Goal: Task Accomplishment & Management: Use online tool/utility

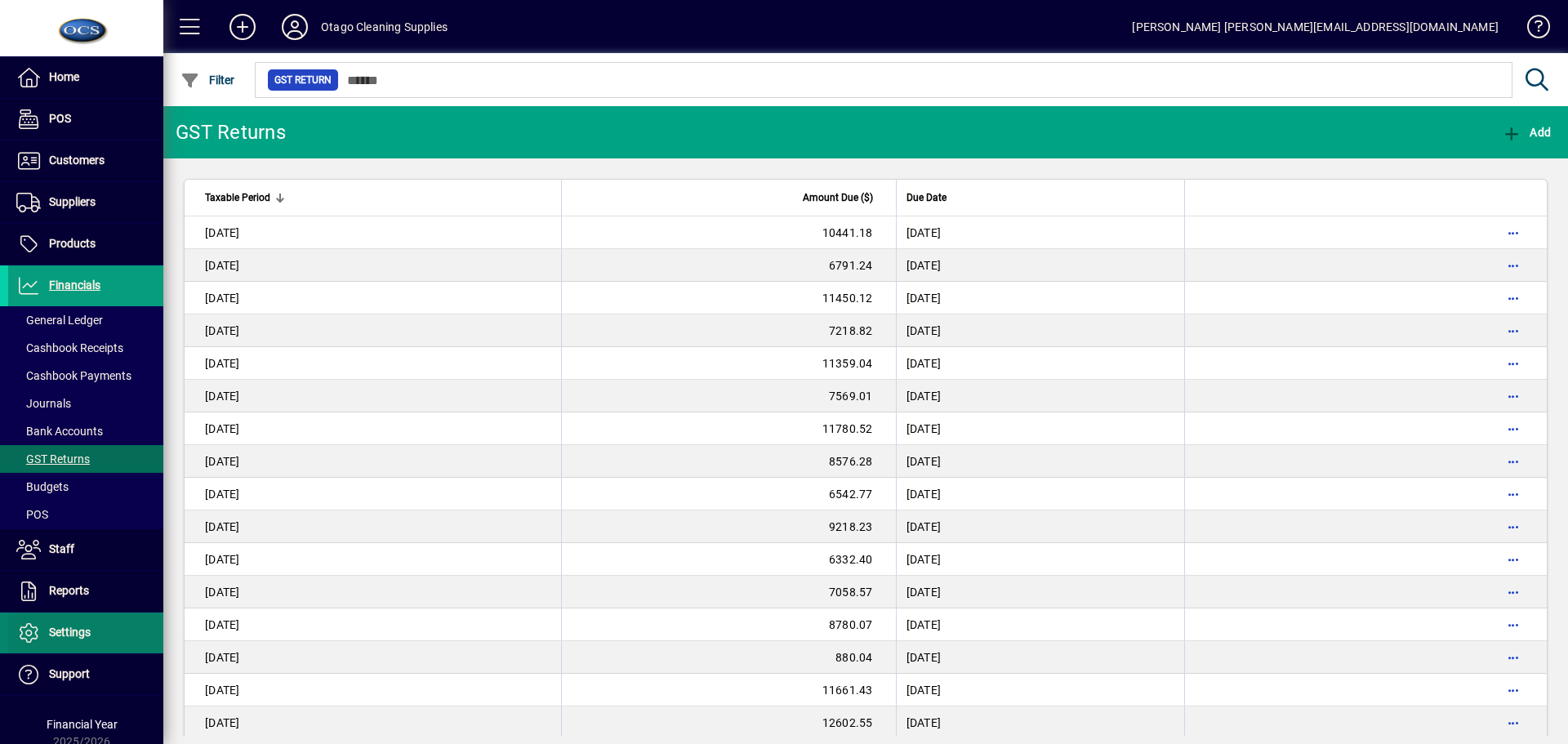
click at [72, 633] on span "Settings" at bounding box center [70, 632] width 42 height 13
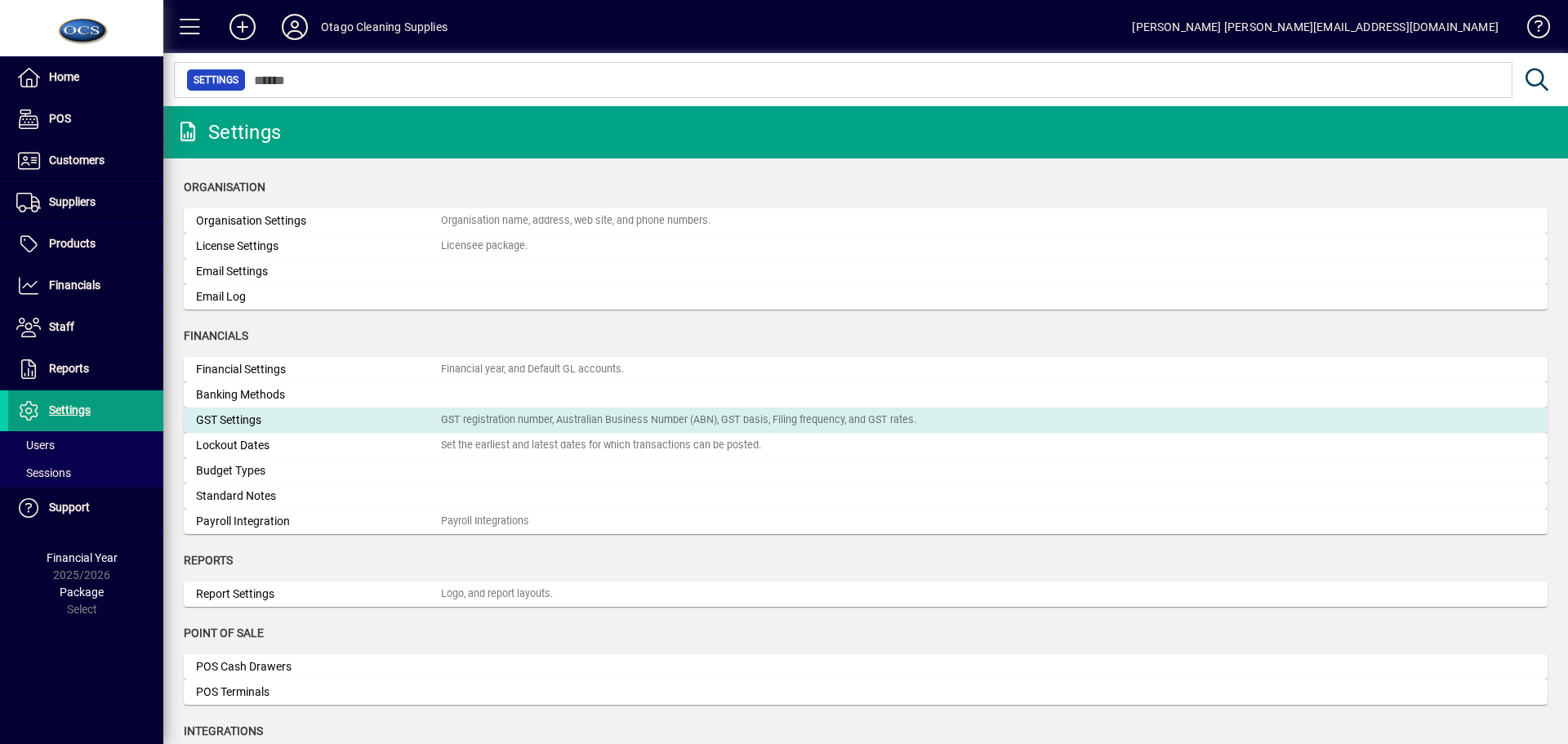
click at [273, 420] on div "GST Settings" at bounding box center [318, 420] width 245 height 18
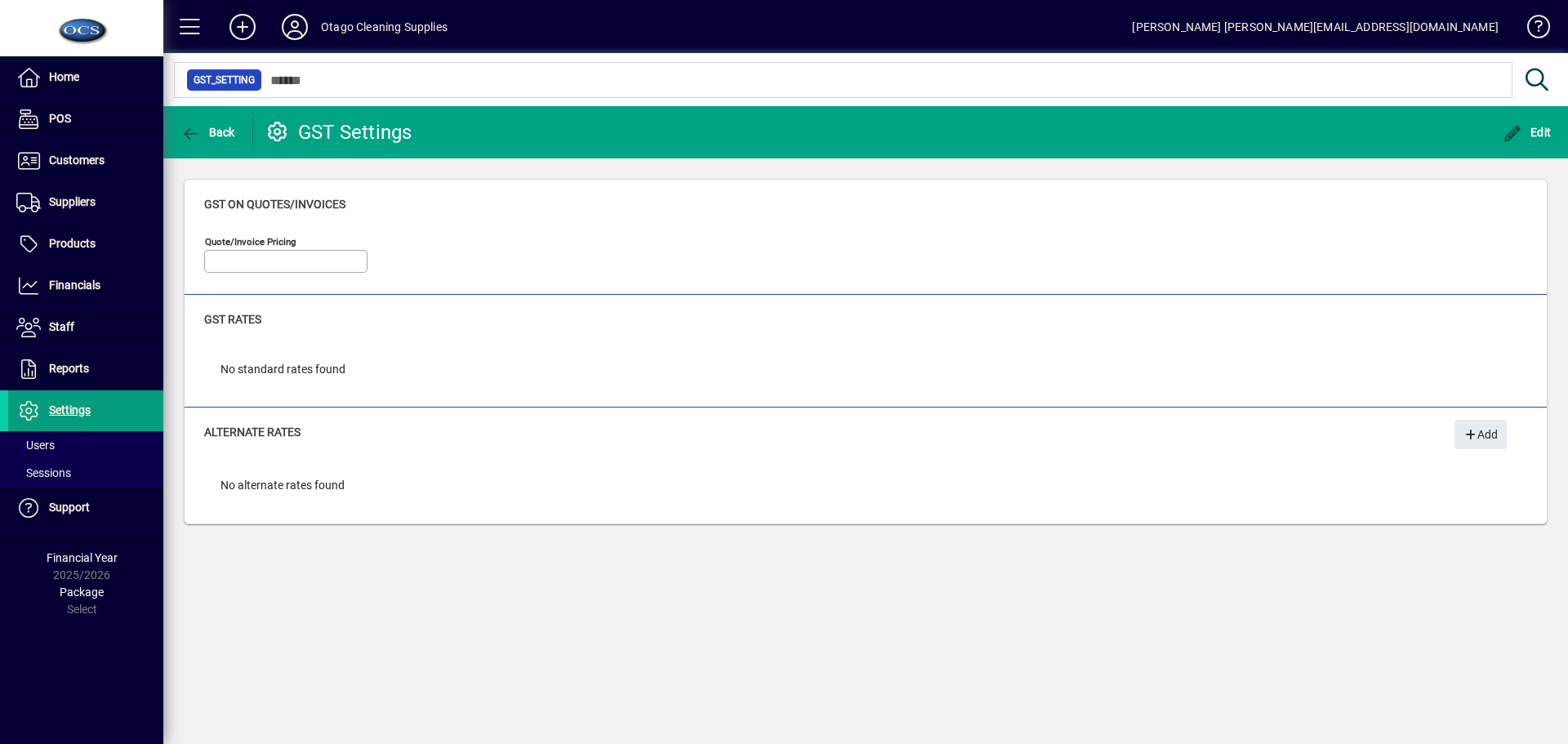
type input "**********"
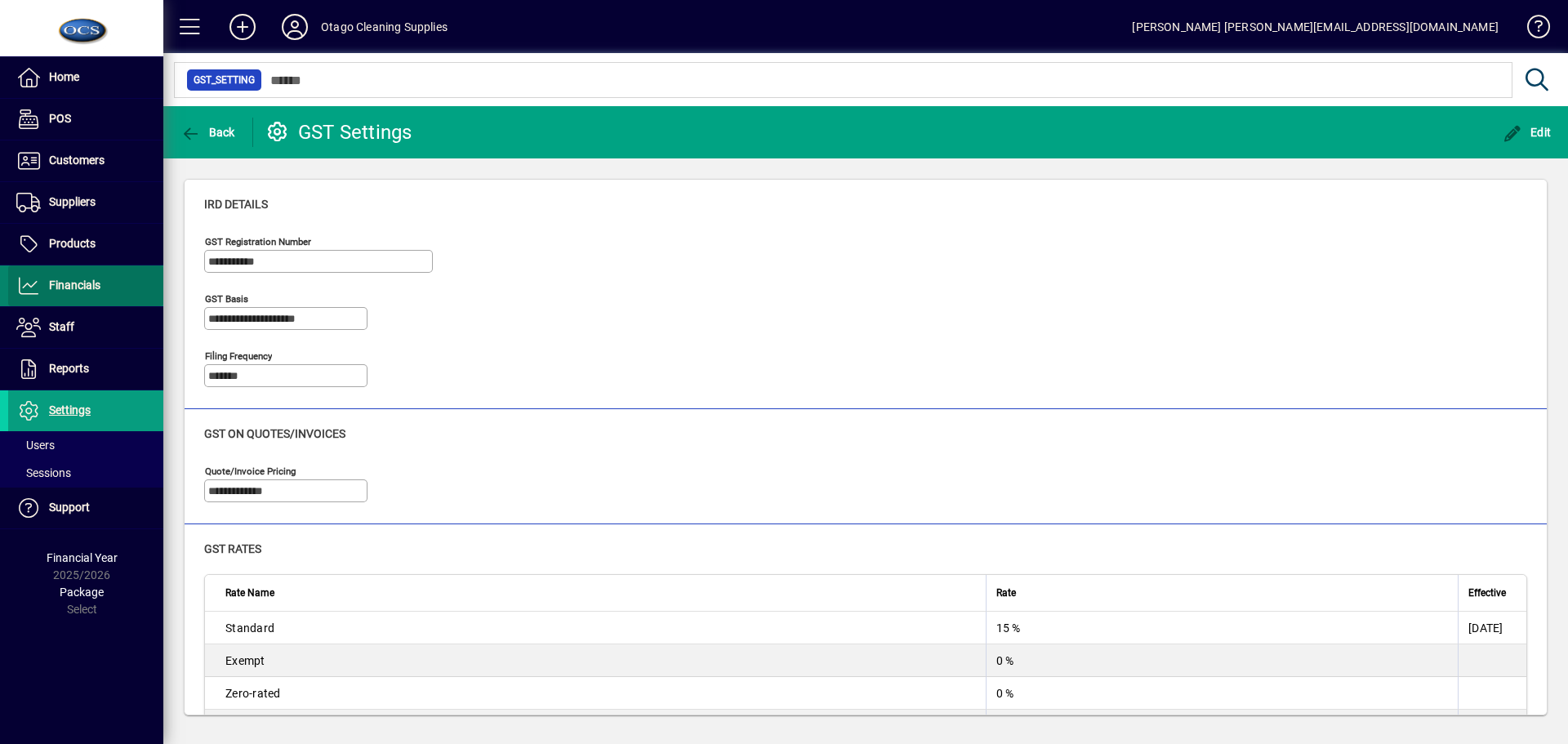
click at [84, 285] on span "Financials" at bounding box center [75, 285] width 52 height 13
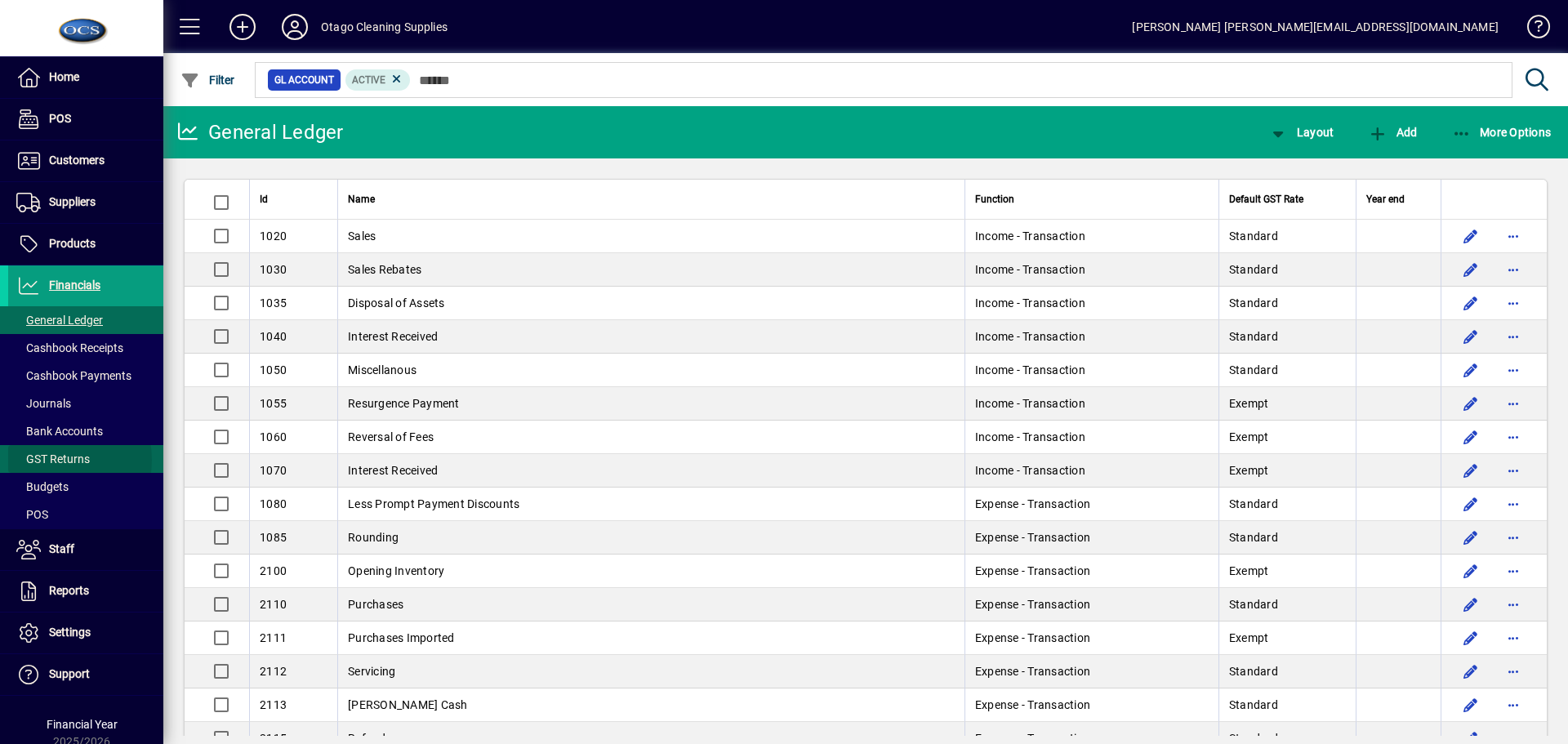
click at [54, 460] on span "GST Returns" at bounding box center [54, 459] width 74 height 13
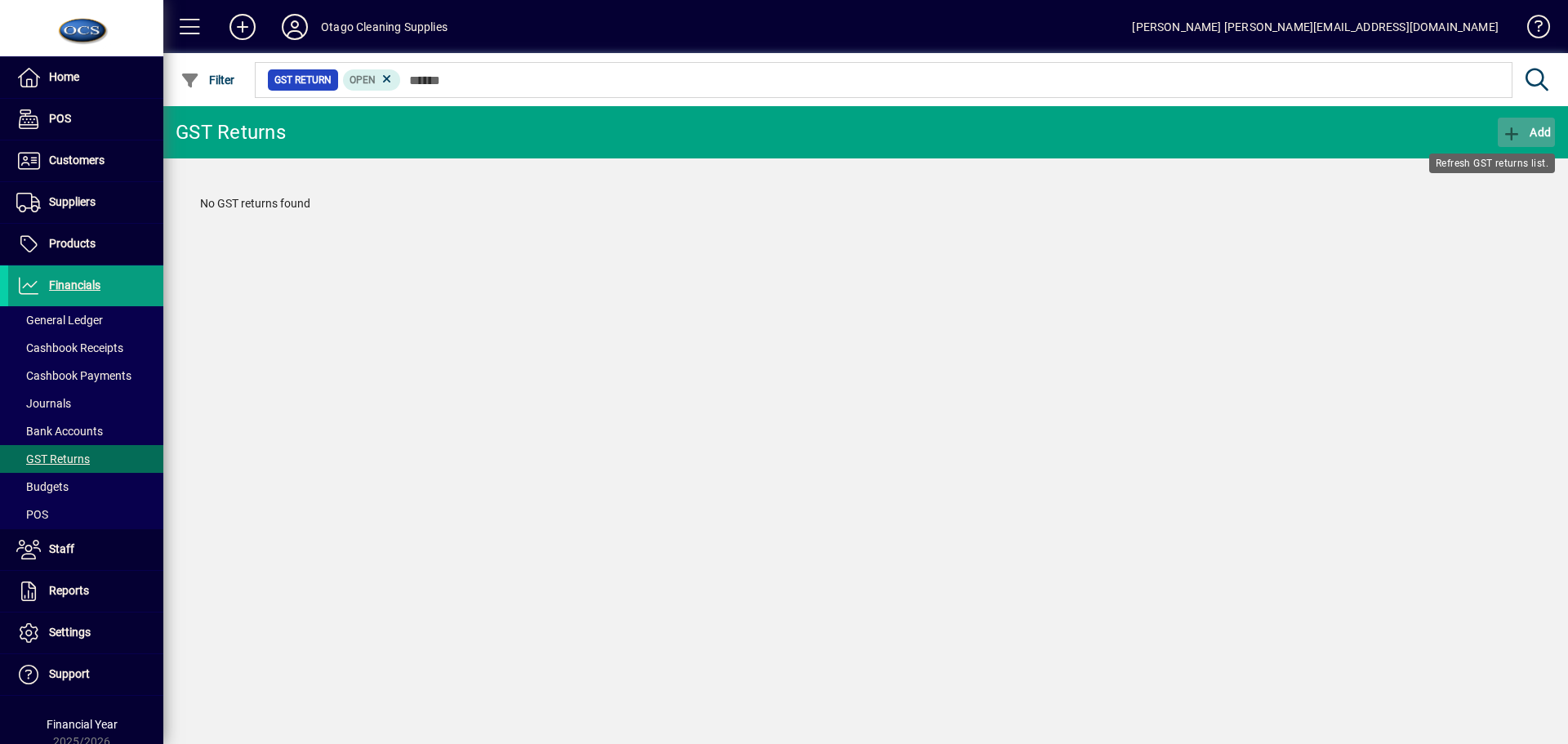
click at [1508, 131] on icon "button" at bounding box center [1512, 134] width 20 height 17
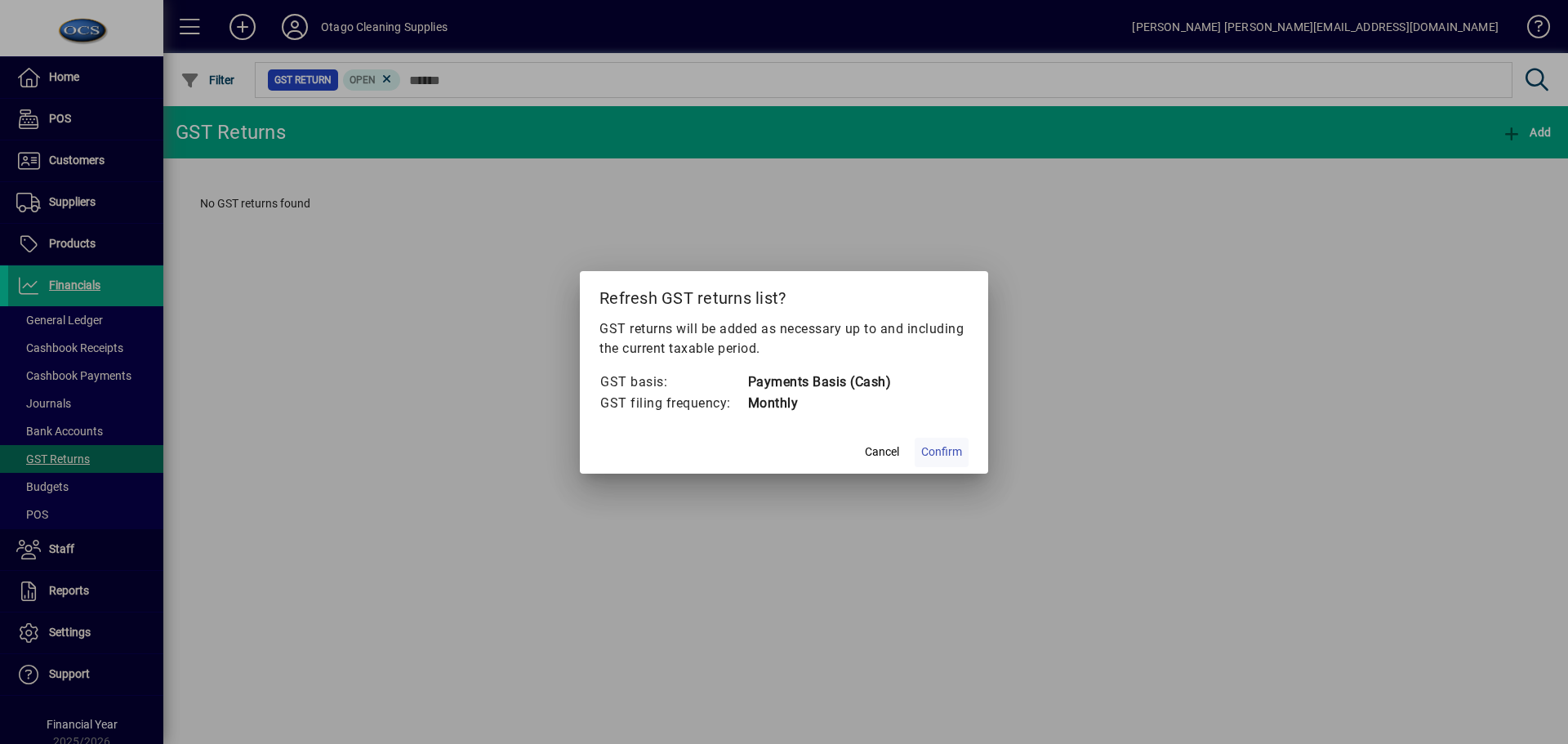
click at [959, 449] on span "Confirm" at bounding box center [942, 451] width 41 height 18
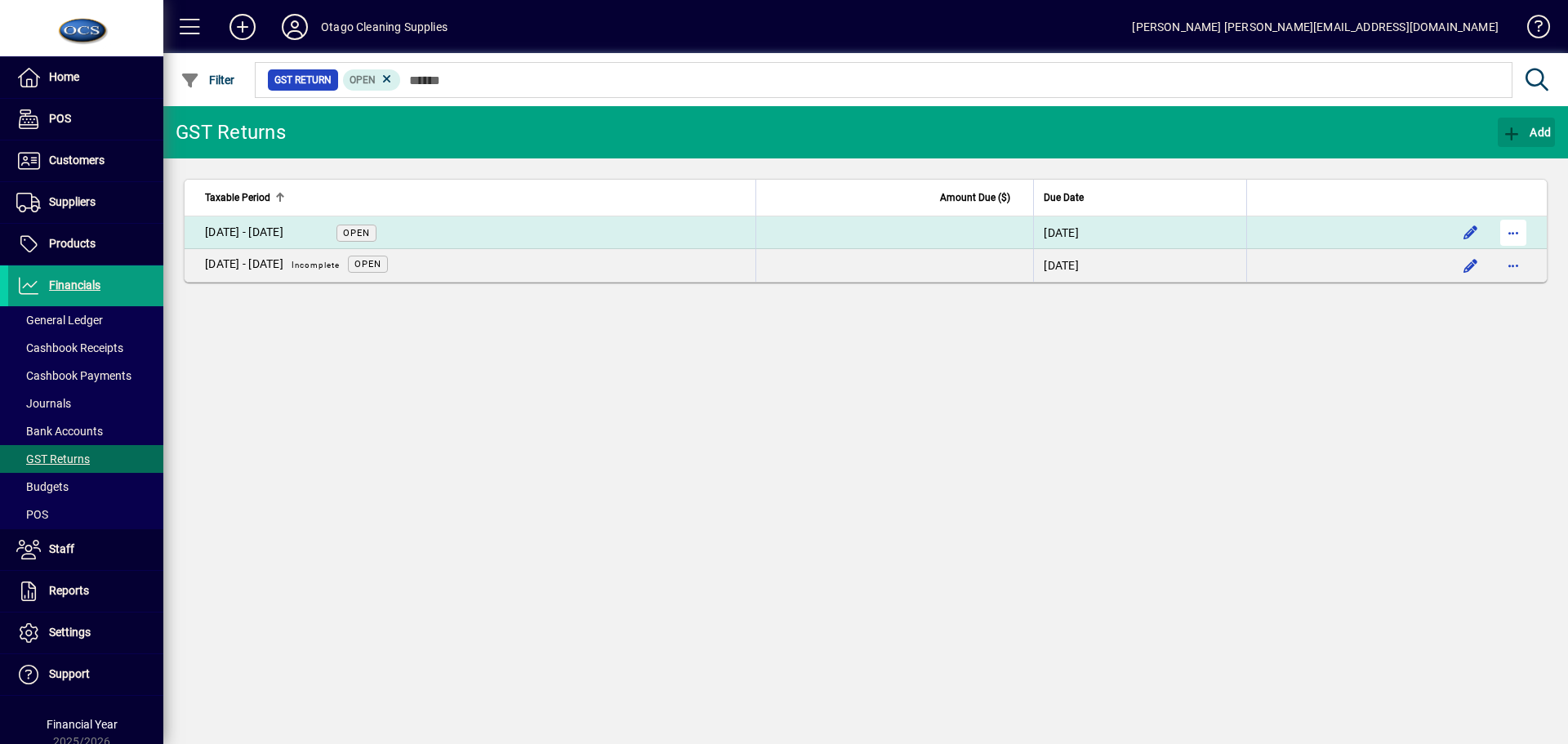
click at [1520, 232] on span "button" at bounding box center [1513, 232] width 39 height 39
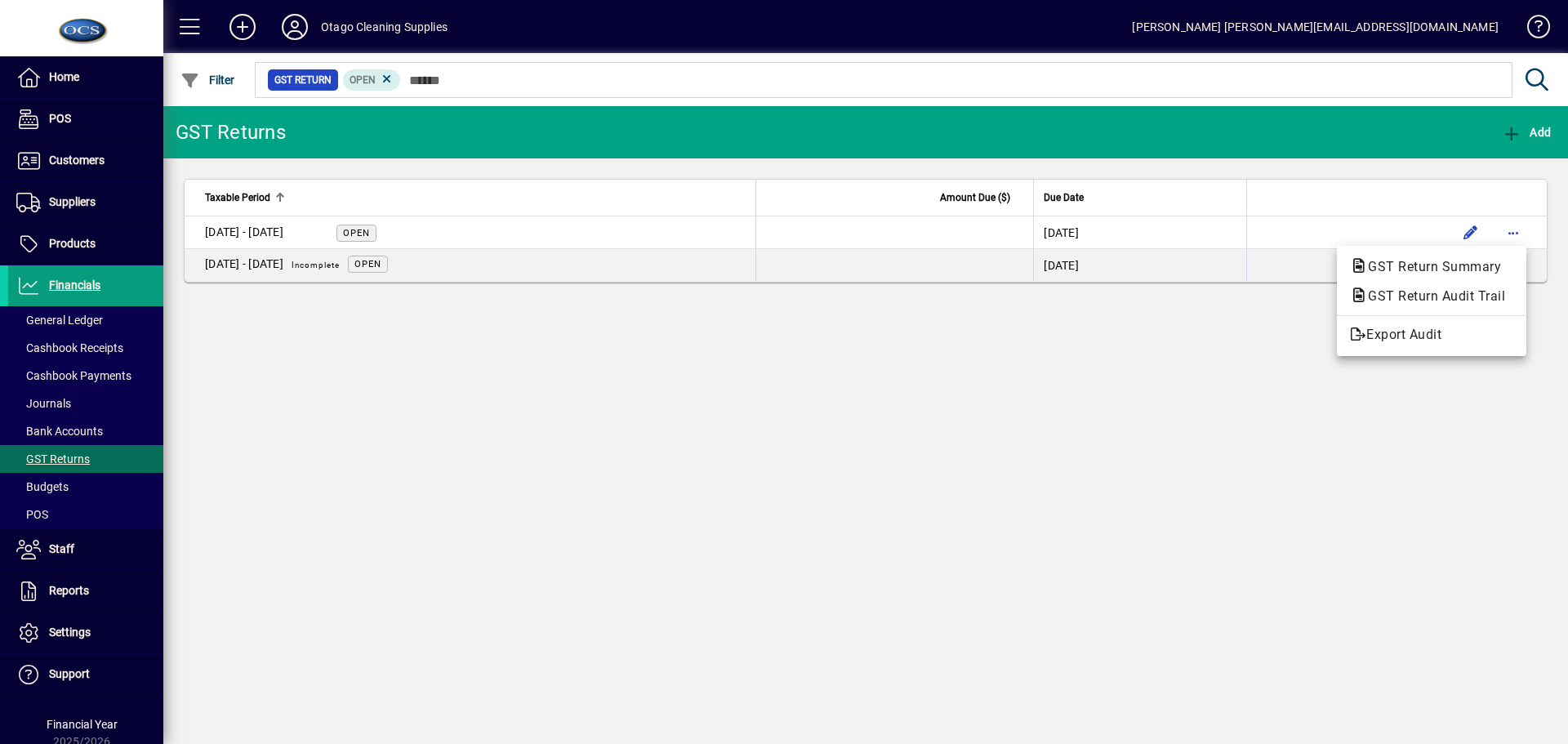
click at [1465, 230] on div at bounding box center [784, 372] width 1568 height 744
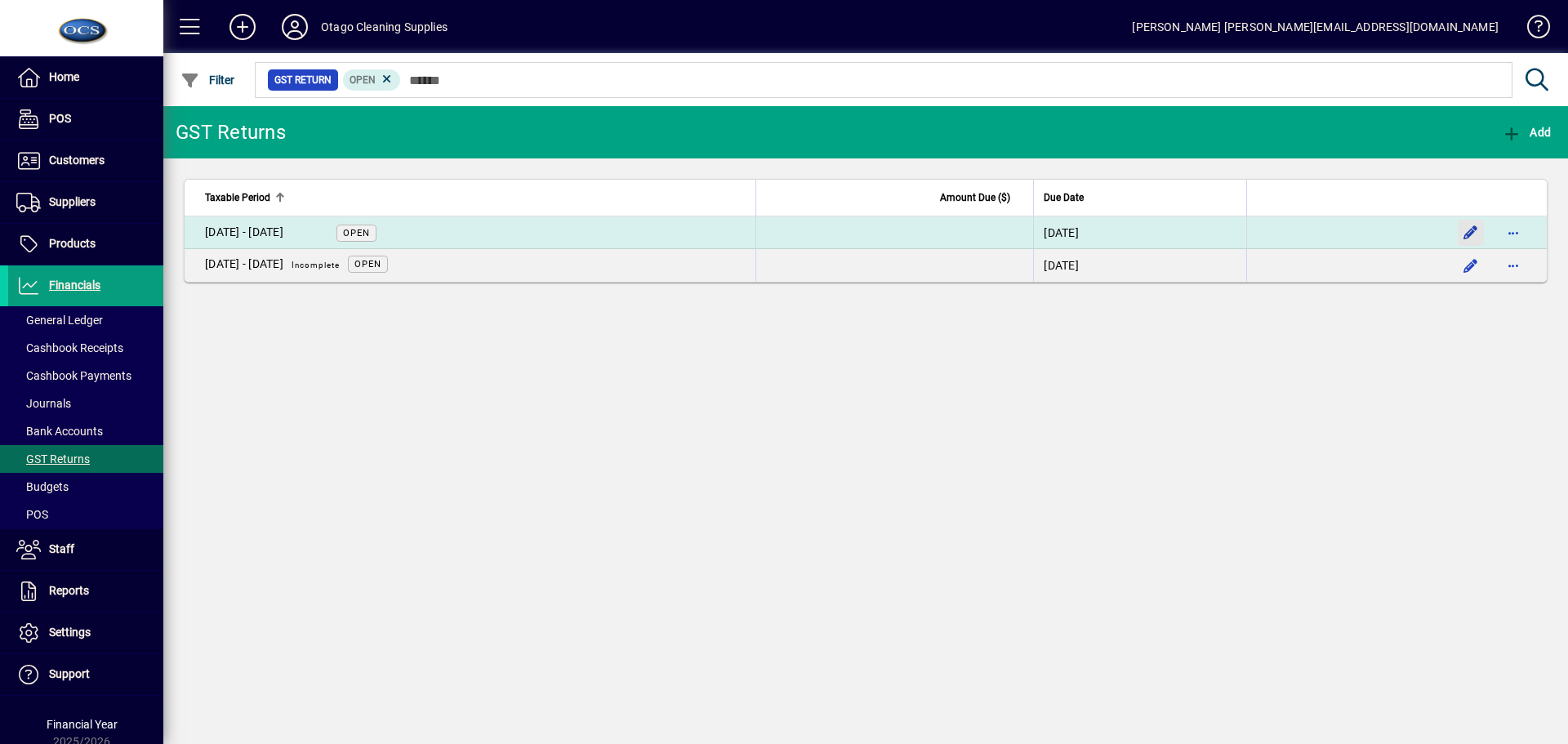
click at [1470, 232] on span "button" at bounding box center [1471, 232] width 39 height 39
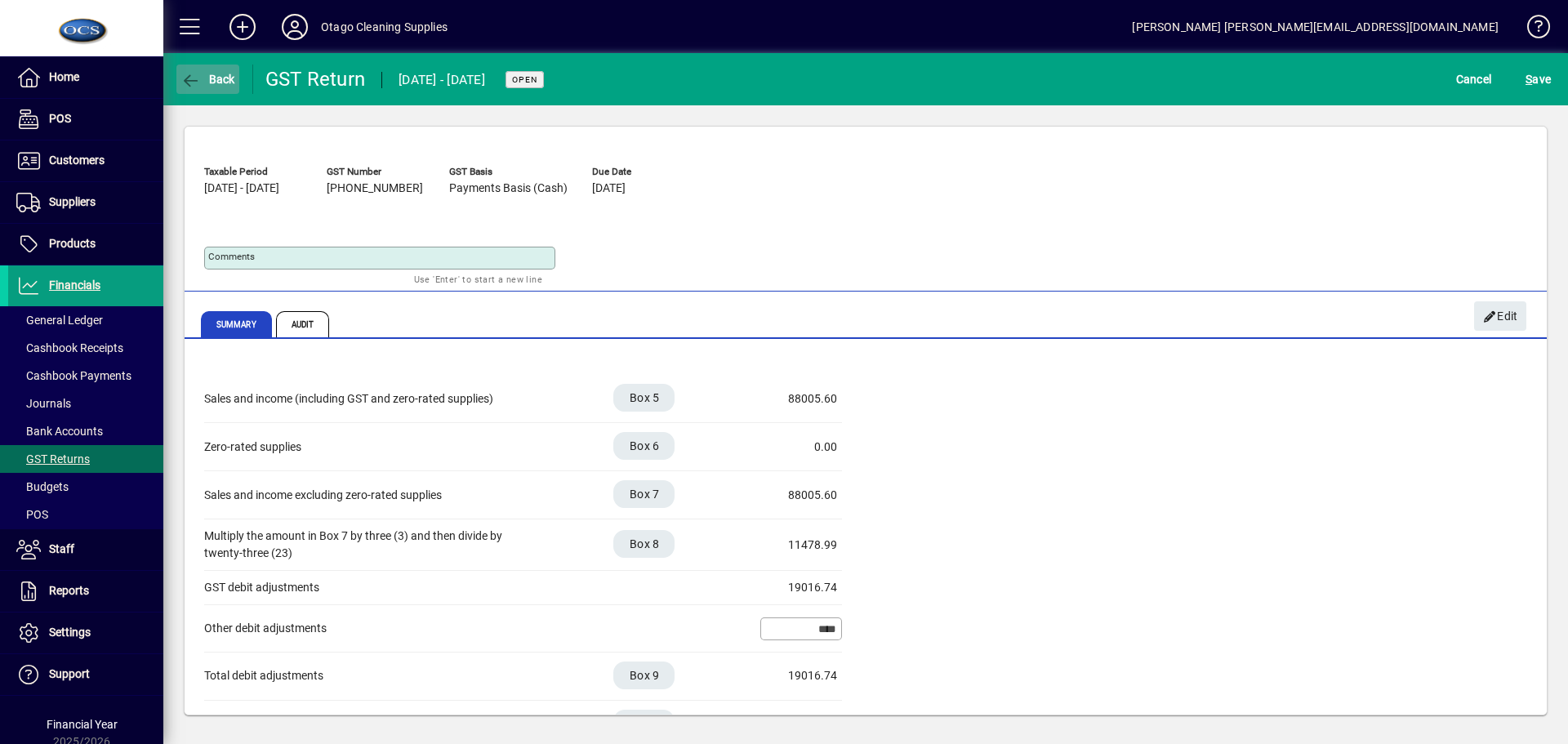
click at [211, 82] on span "Back" at bounding box center [207, 79] width 54 height 13
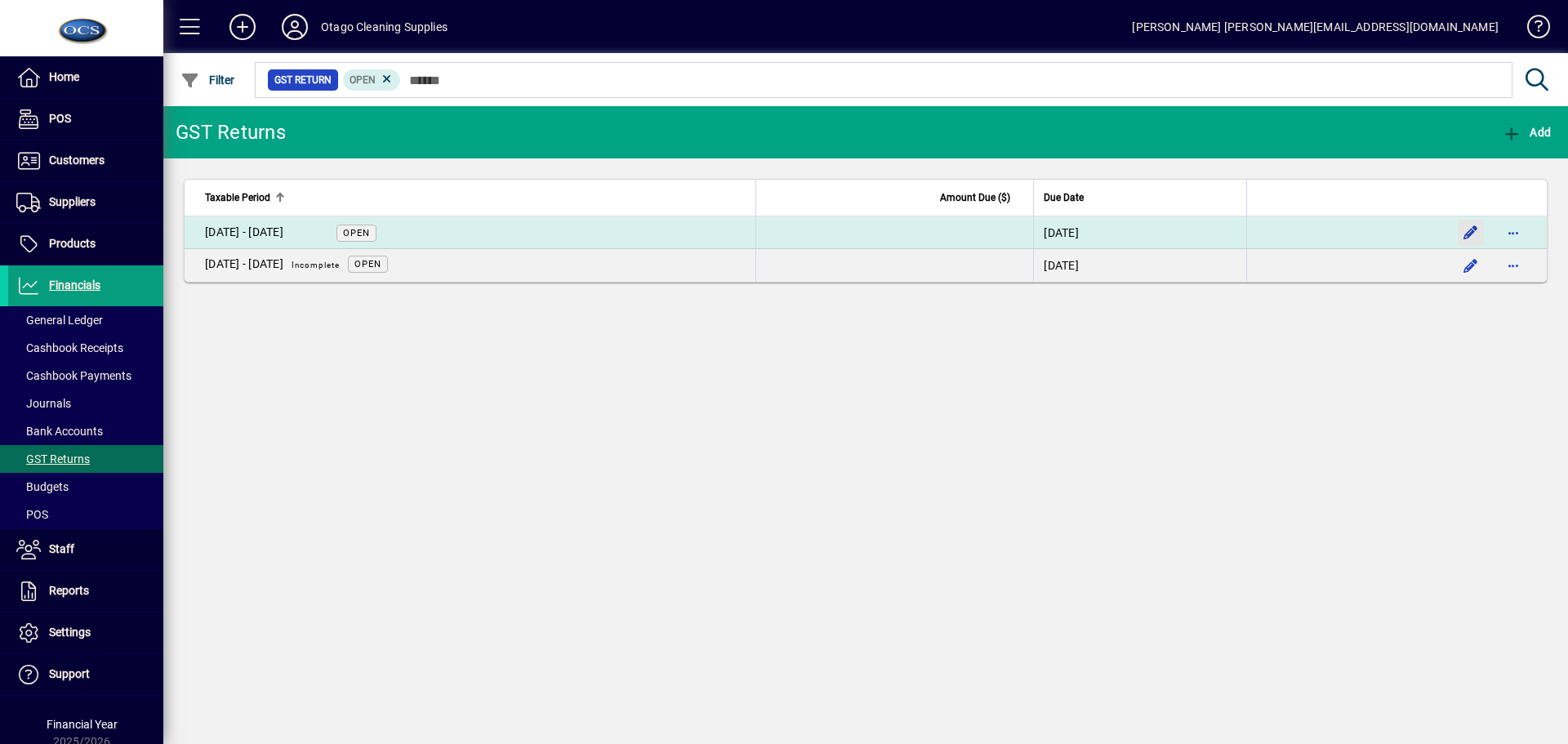
click at [1472, 232] on span "button" at bounding box center [1471, 232] width 39 height 39
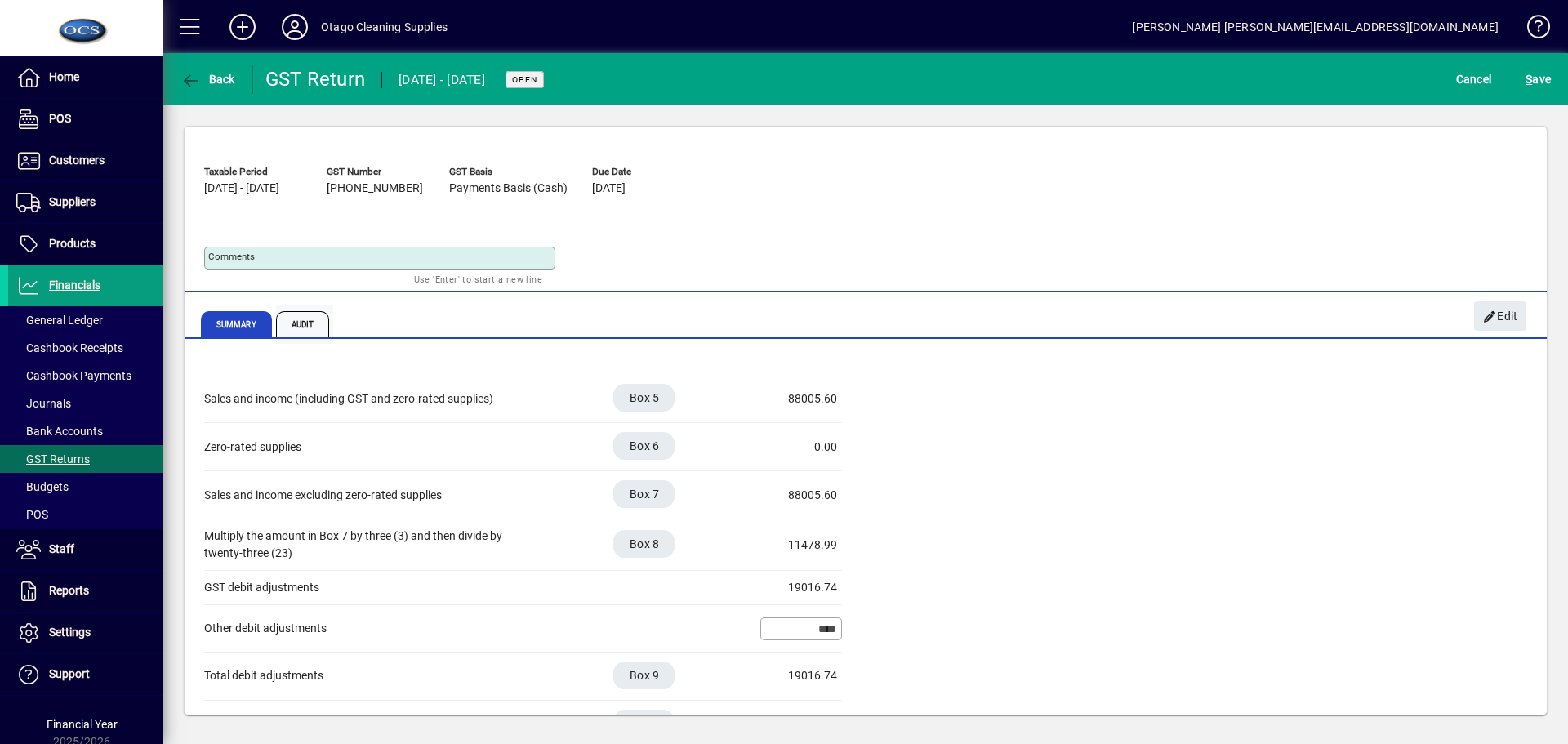
click at [298, 323] on span "Audit" at bounding box center [303, 324] width 54 height 26
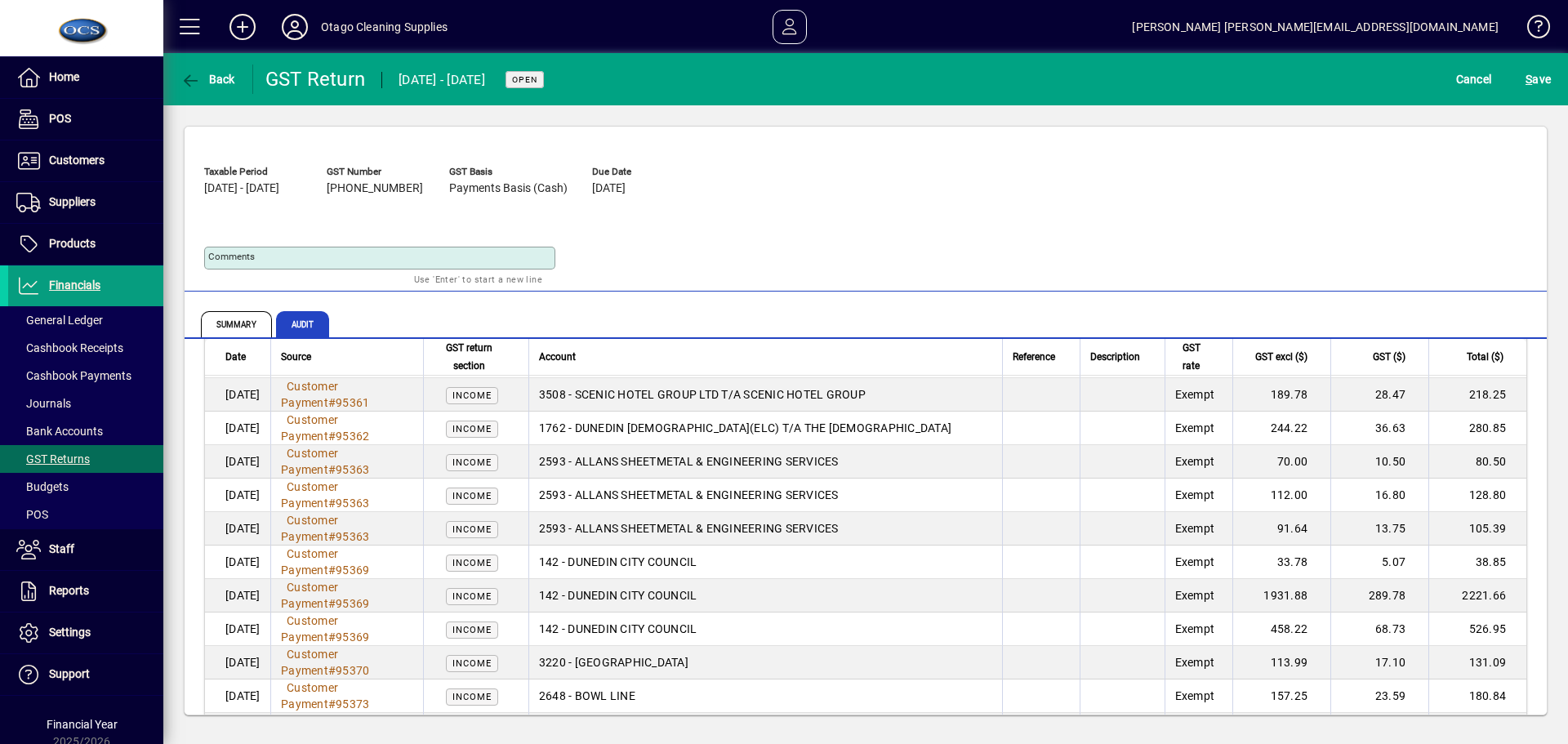
scroll to position [3085, 0]
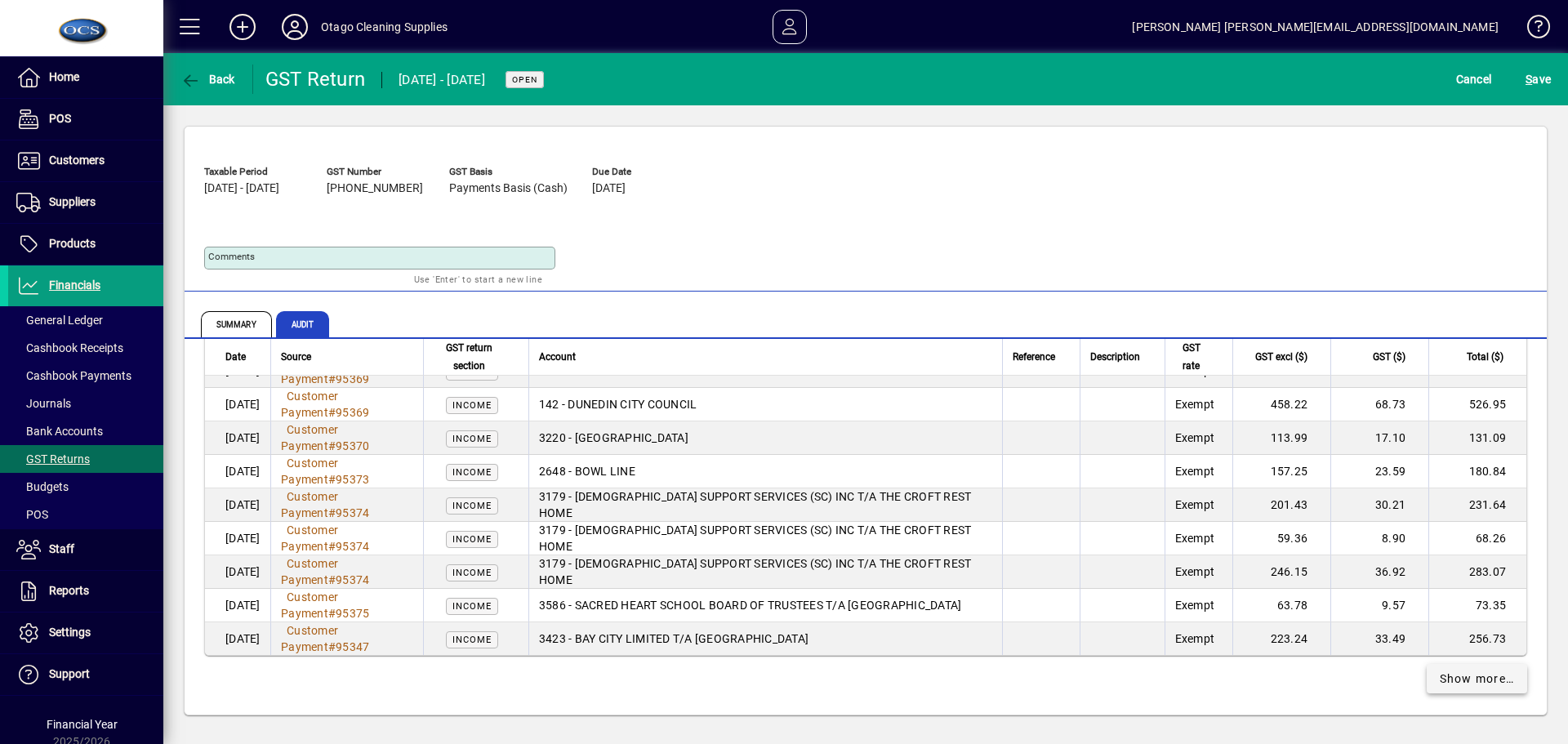
click at [1463, 685] on span "Show more…" at bounding box center [1478, 679] width 75 height 18
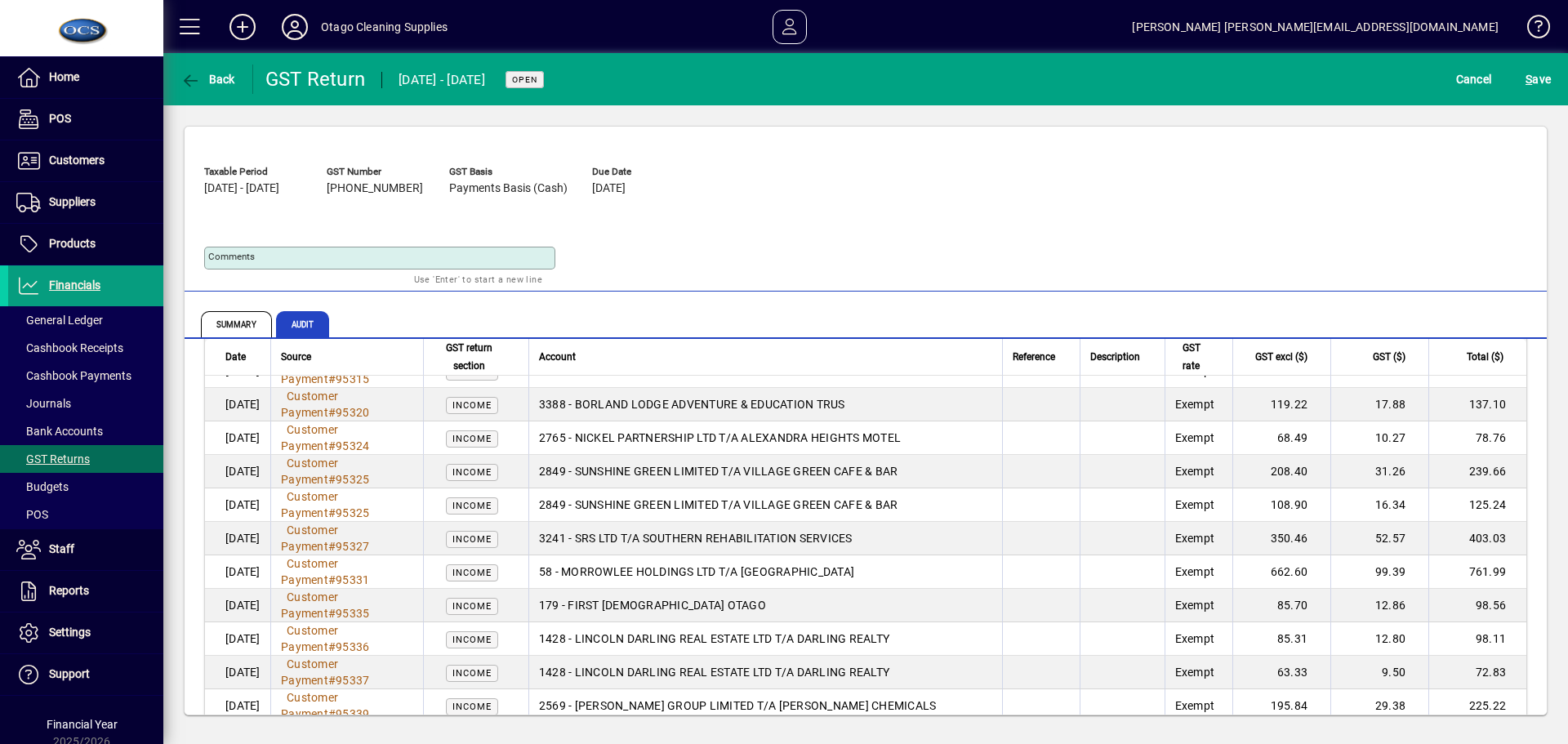
scroll to position [6205, 0]
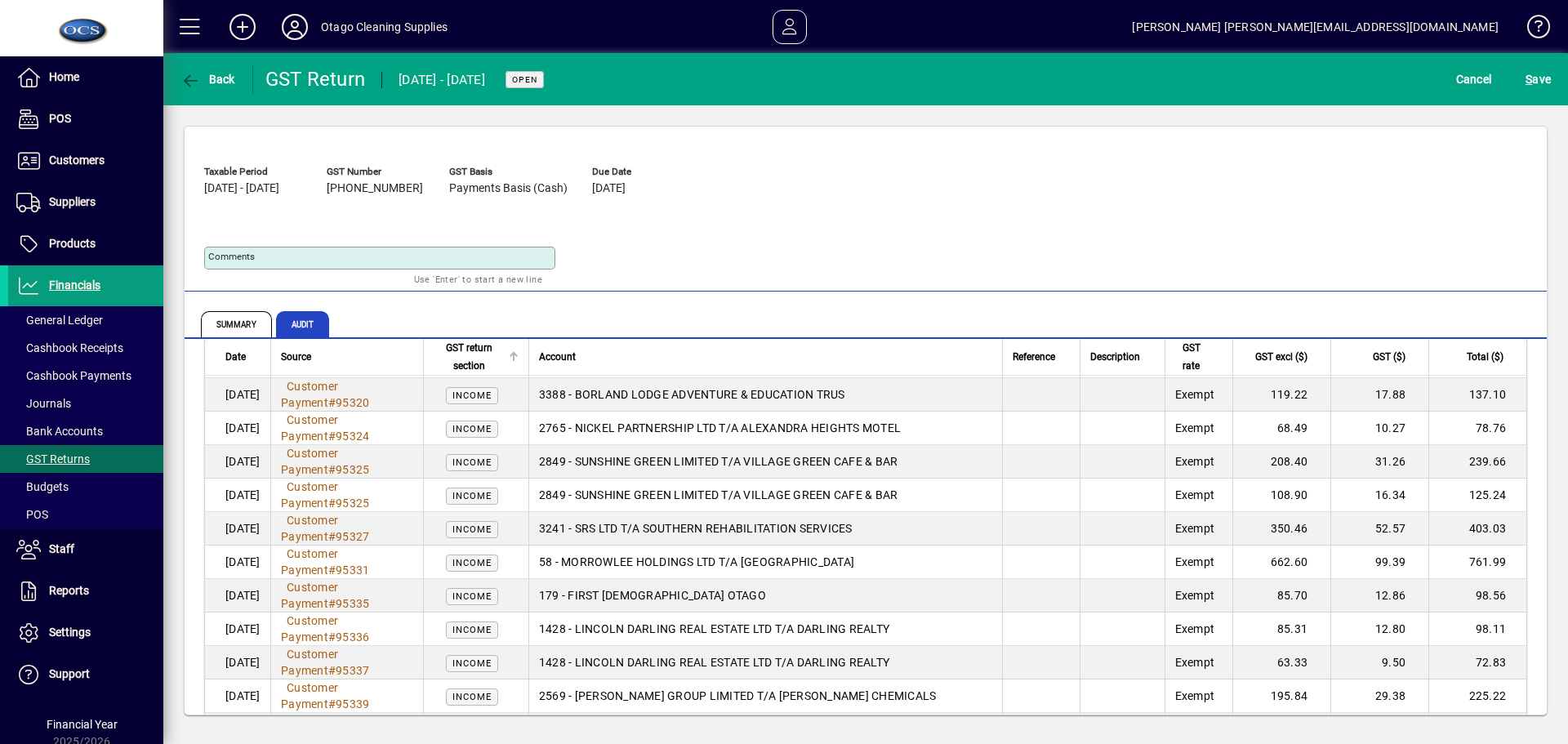
click at [518, 354] on div at bounding box center [515, 354] width 5 height 5
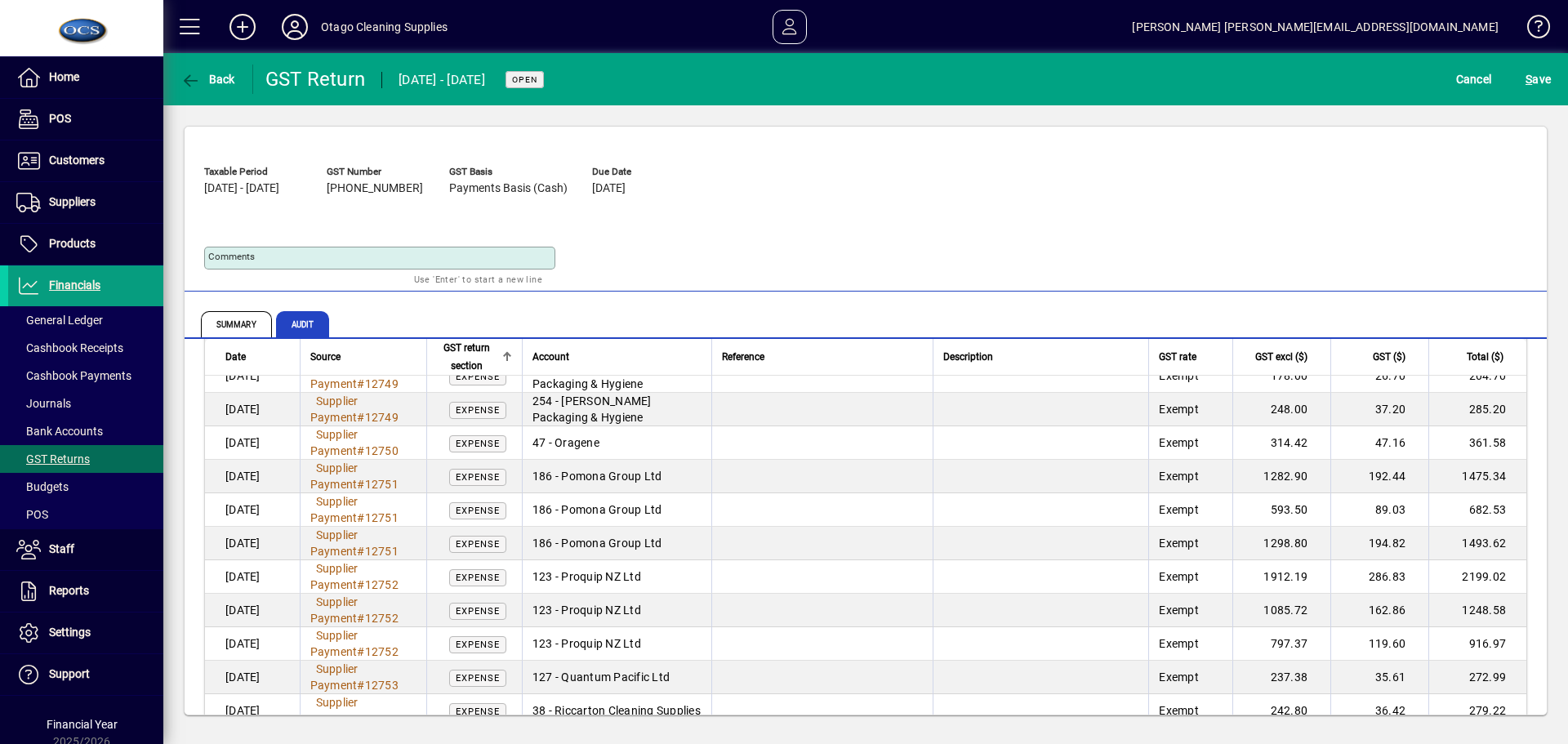
scroll to position [4062, 0]
click at [200, 73] on icon "button" at bounding box center [191, 81] width 20 height 17
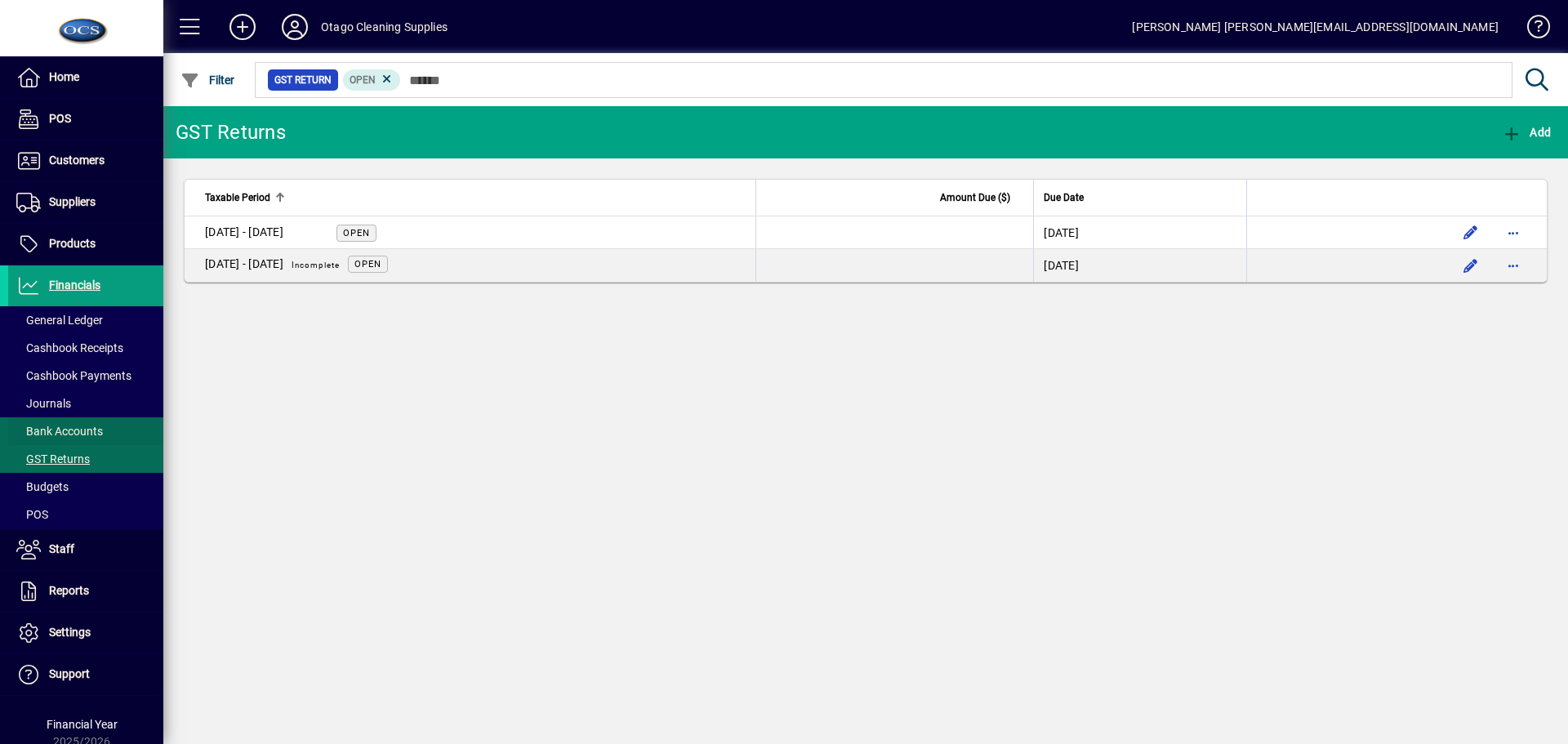
click at [64, 430] on span "Bank Accounts" at bounding box center [60, 431] width 87 height 13
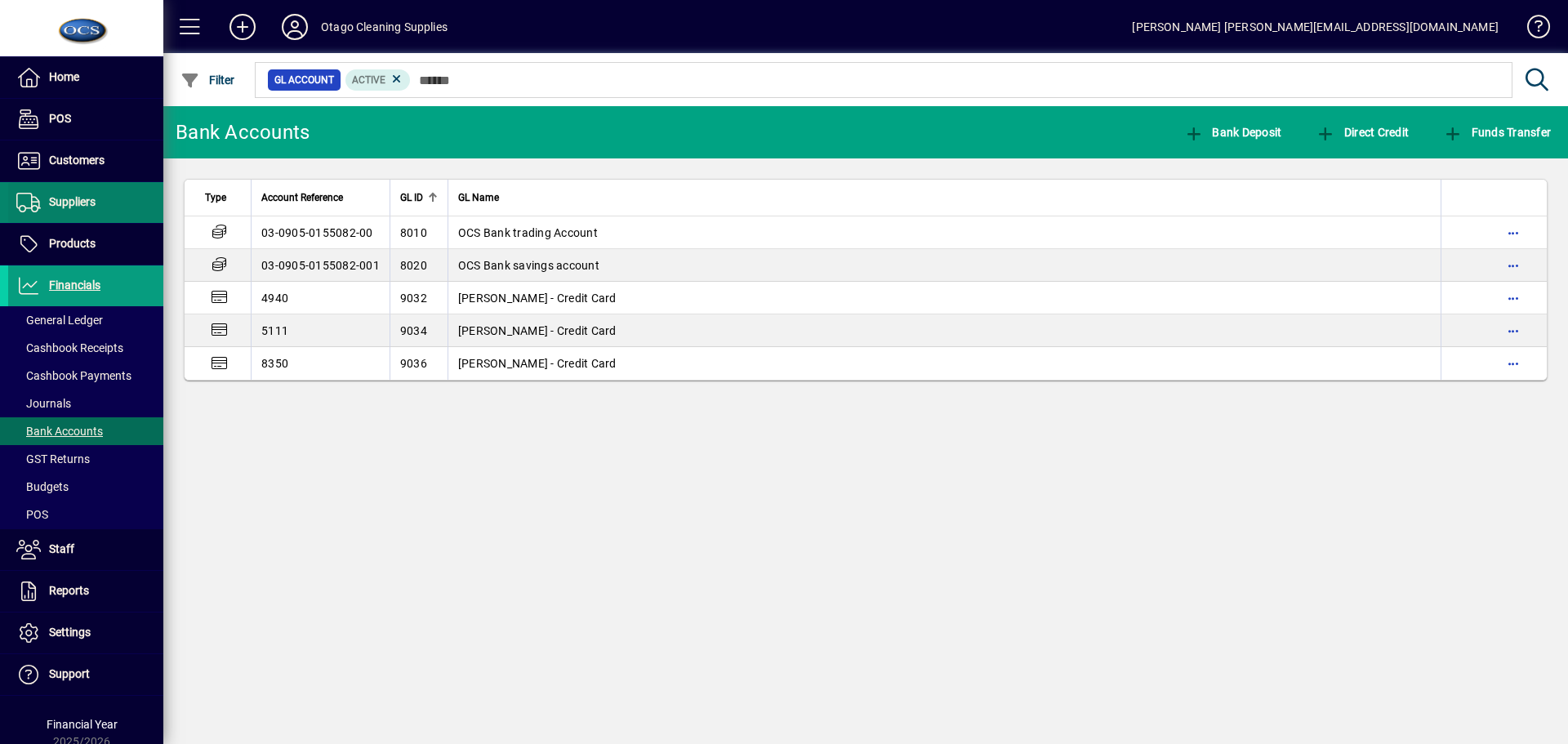
click at [71, 204] on span "Suppliers" at bounding box center [73, 201] width 47 height 13
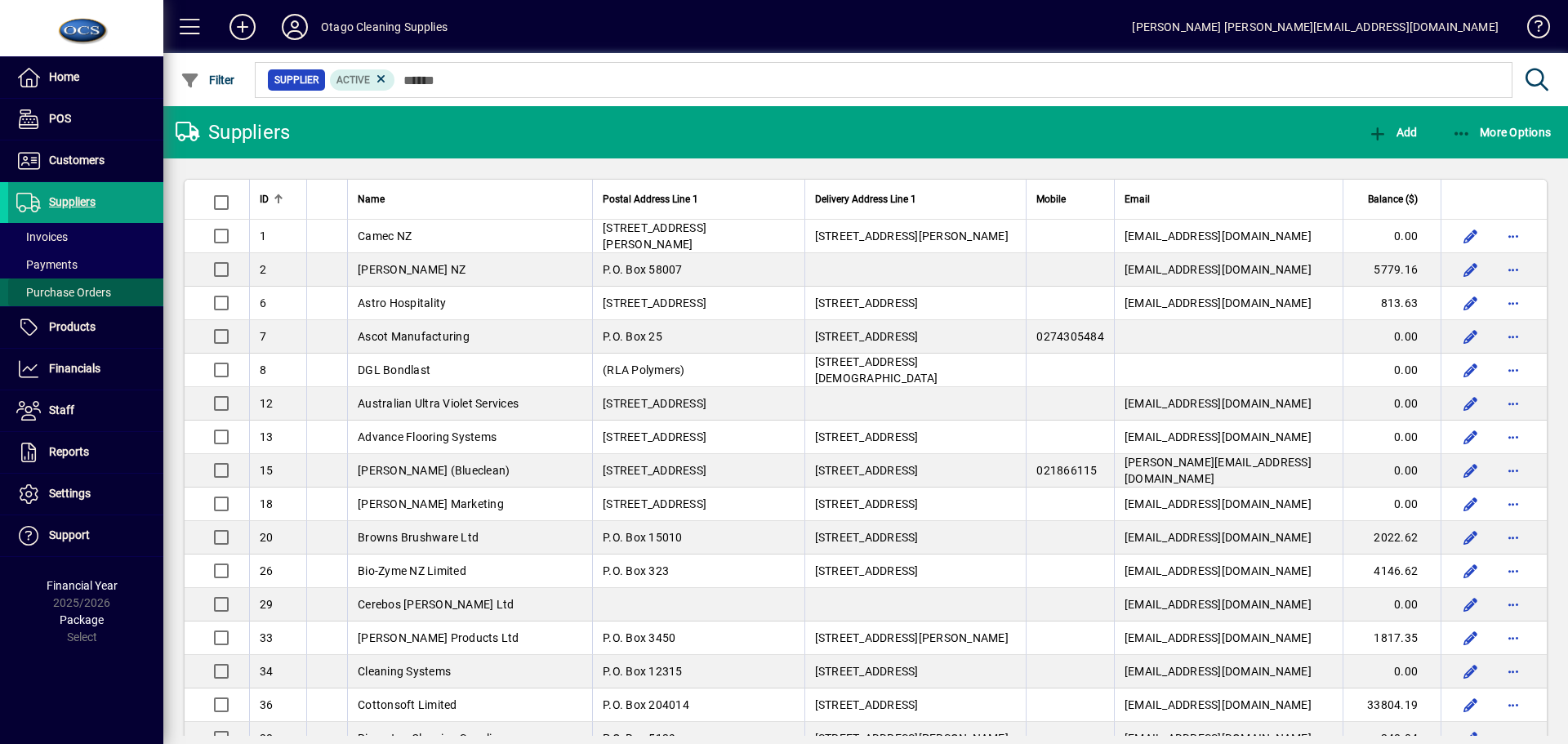
click at [82, 295] on span "Purchase Orders" at bounding box center [64, 293] width 94 height 13
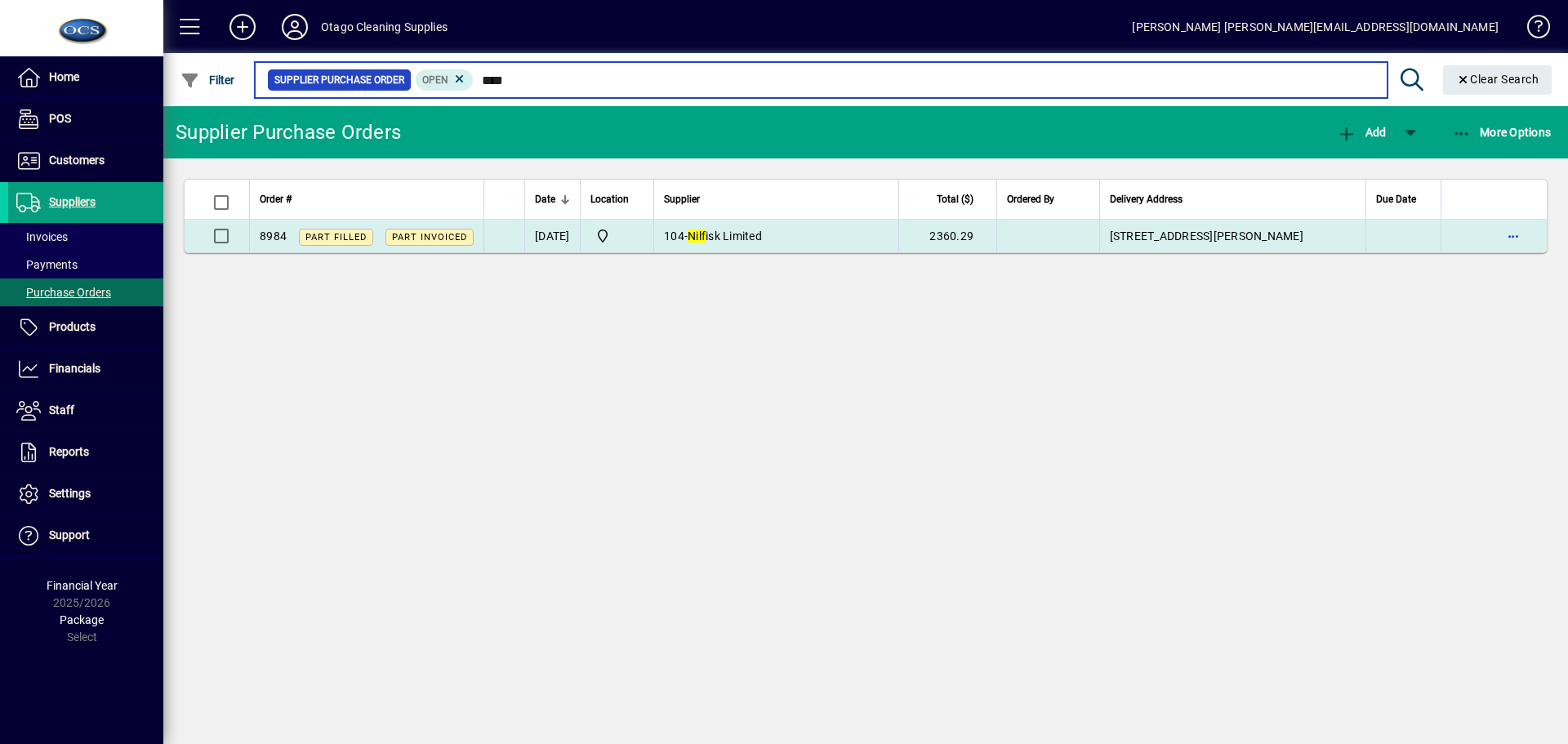
type input "****"
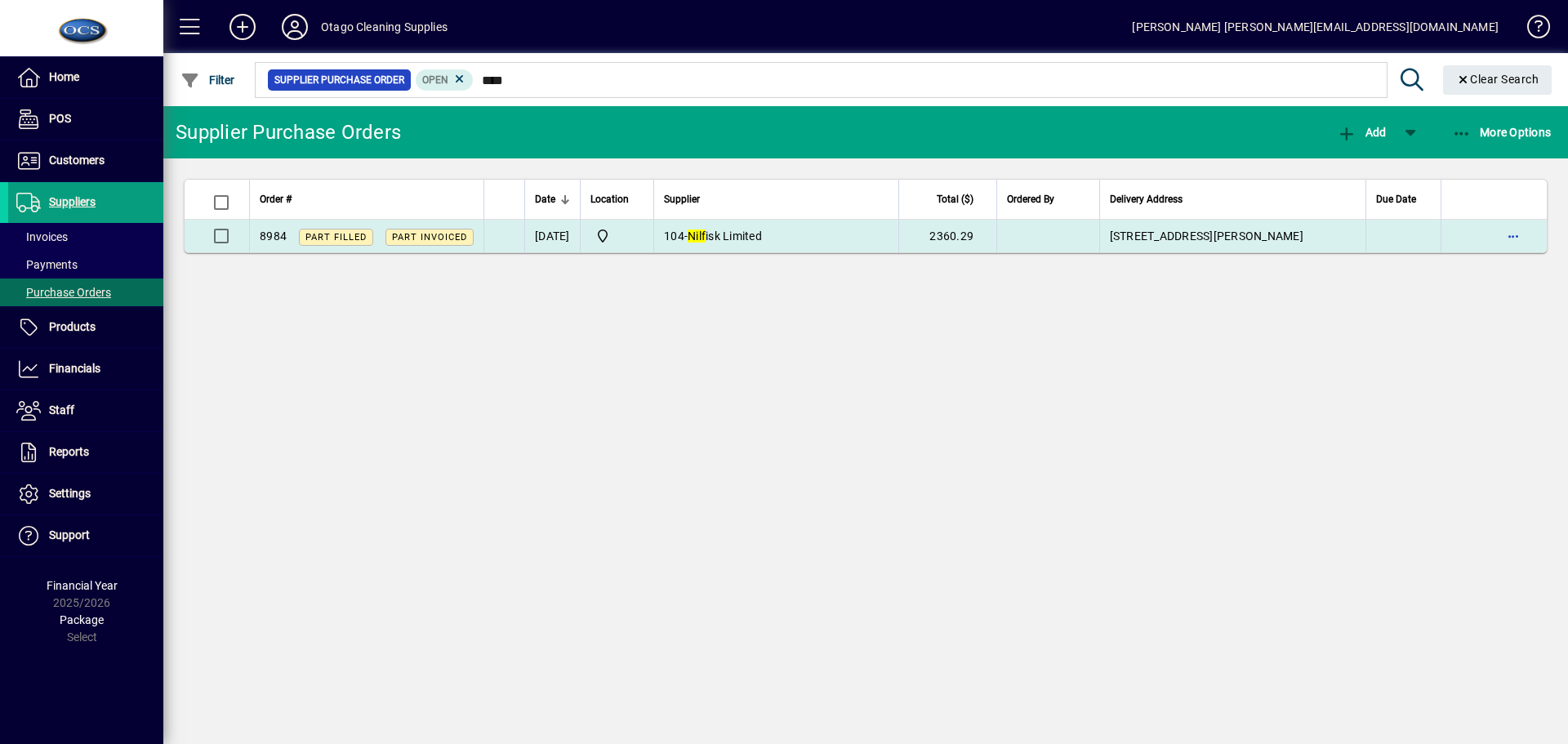
click at [762, 232] on span "Nilf isk Limited" at bounding box center [724, 236] width 74 height 13
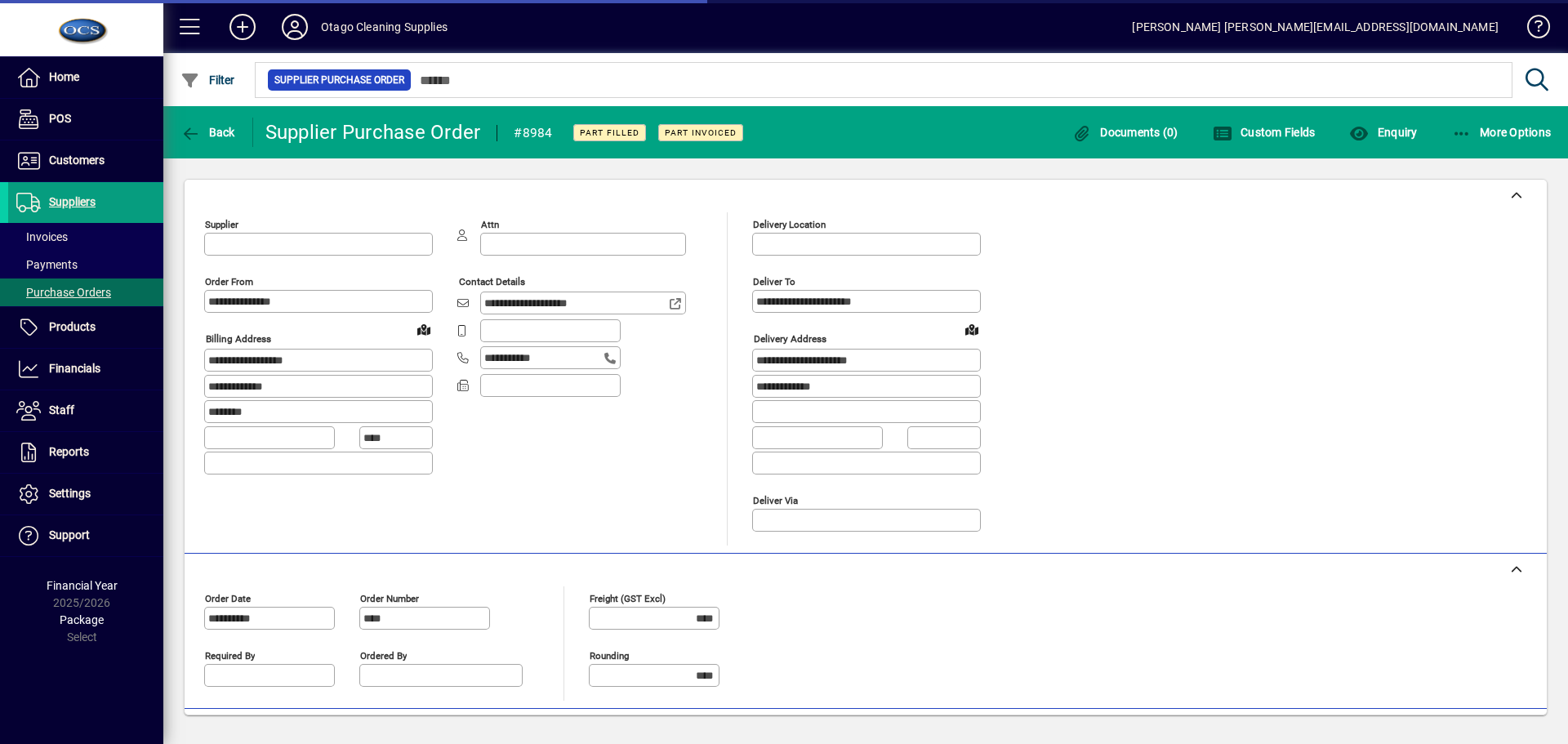
type input "*******"
type input "**********"
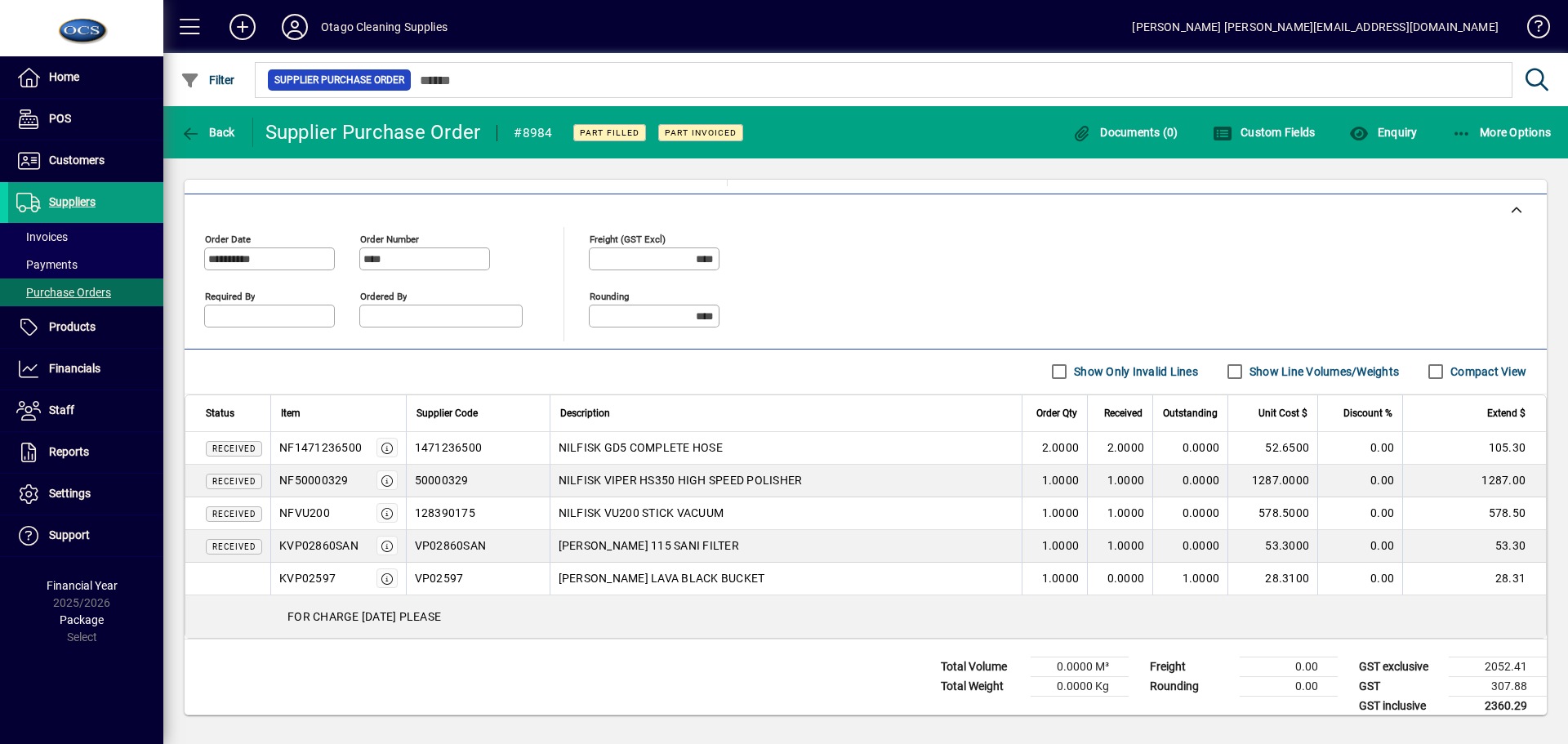
scroll to position [375, 0]
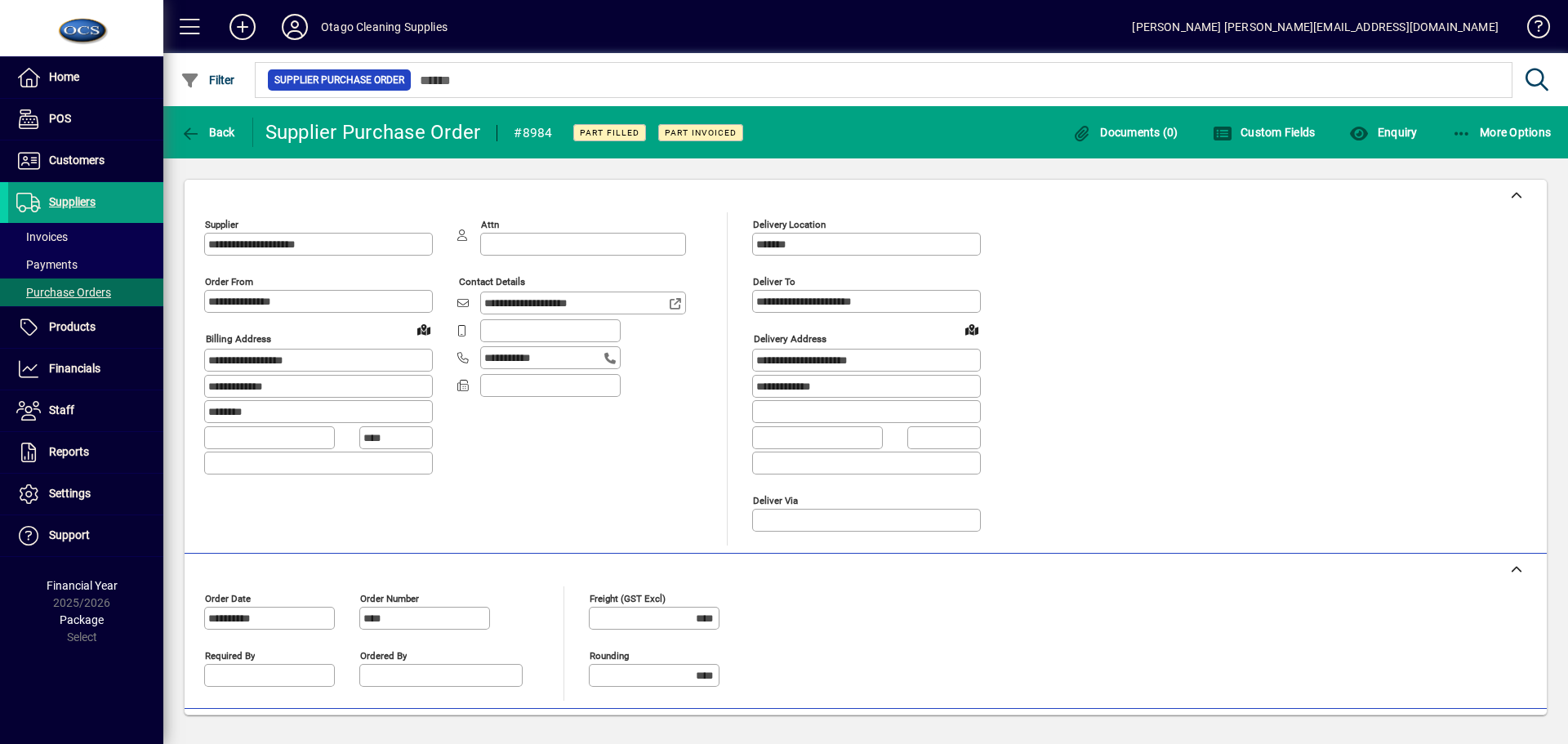
scroll to position [375, 0]
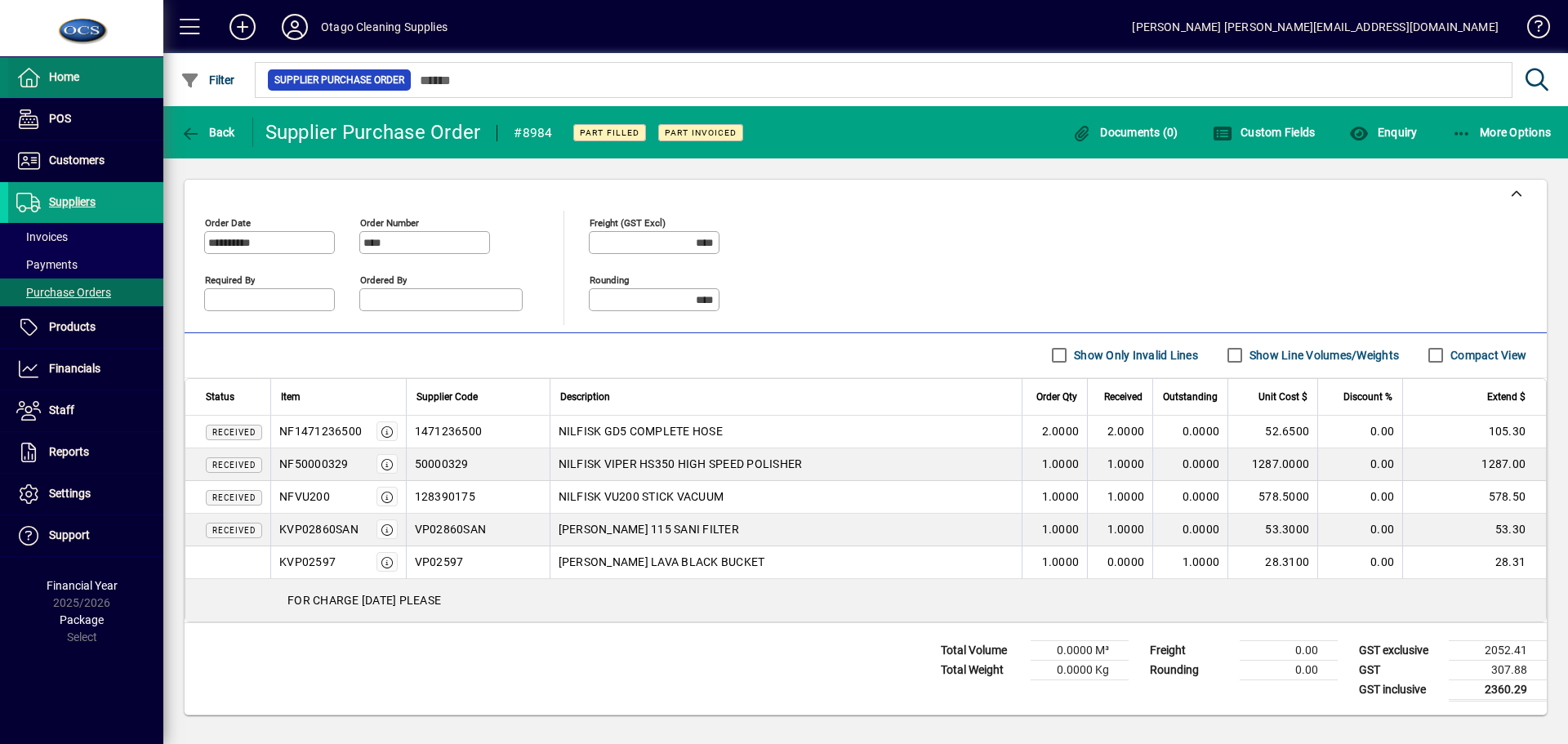
click at [70, 84] on span "Home" at bounding box center [64, 77] width 30 height 13
